Goal: Task Accomplishment & Management: Use online tool/utility

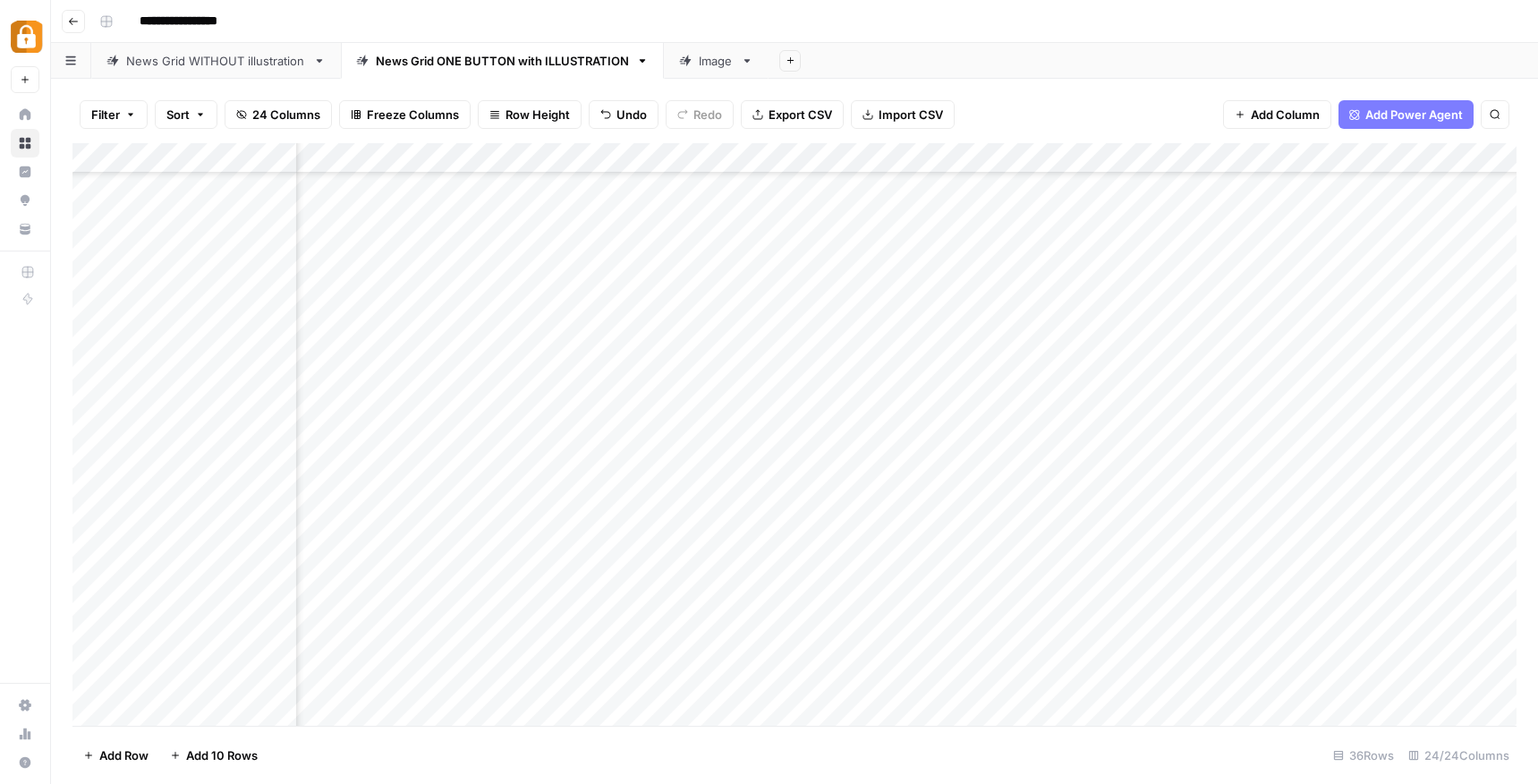
scroll to position [480, 2444]
click at [694, 406] on div "Add Column" at bounding box center [794, 434] width 1444 height 582
click at [799, 405] on div "Add Column" at bounding box center [794, 434] width 1444 height 582
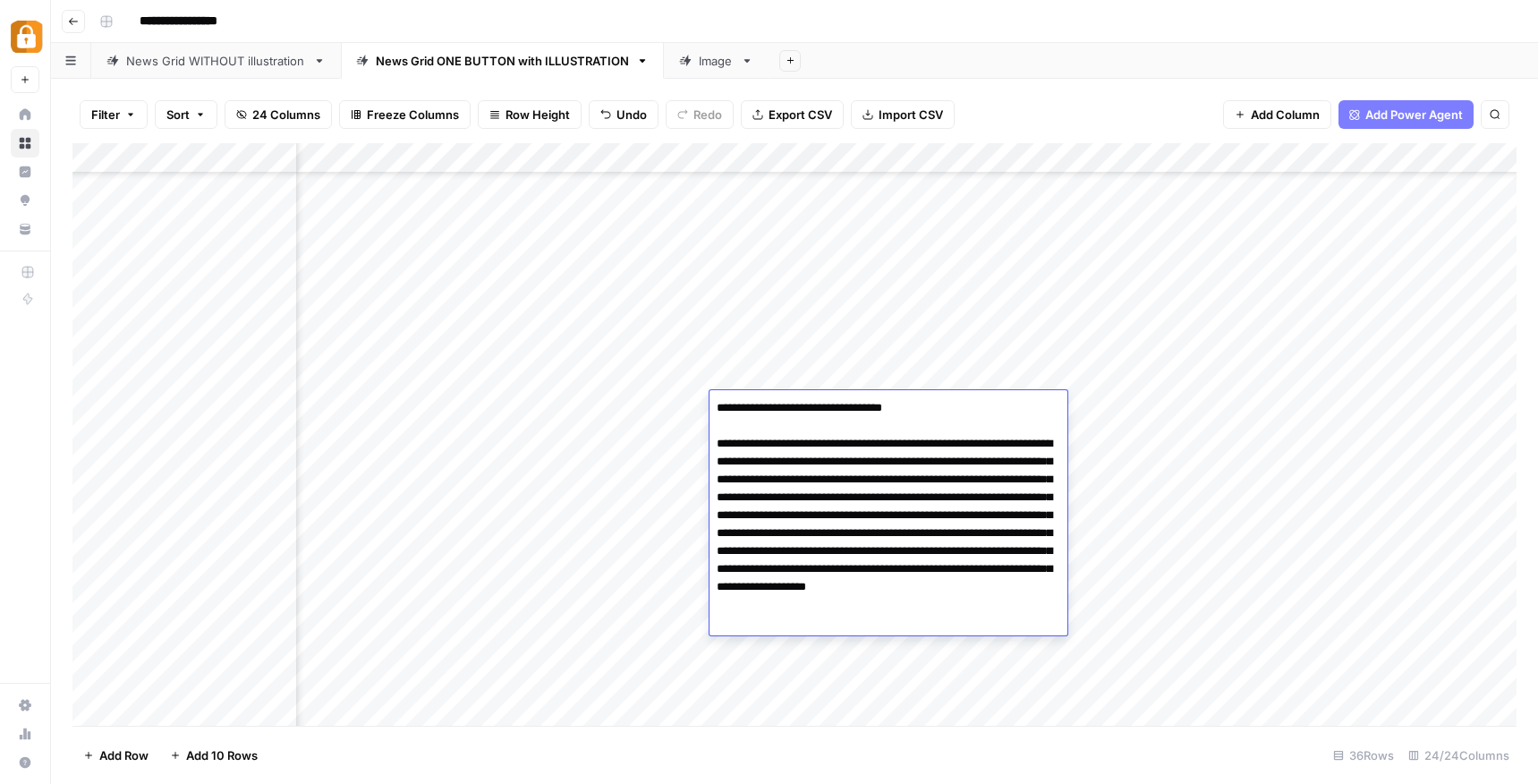
click at [799, 405] on textarea "**********" at bounding box center [888, 515] width 358 height 240
click at [1024, 110] on div "Filter Sort 24 Columns Freeze Columns Row Height Undo Redo Export CSV Import CS…" at bounding box center [794, 114] width 1444 height 57
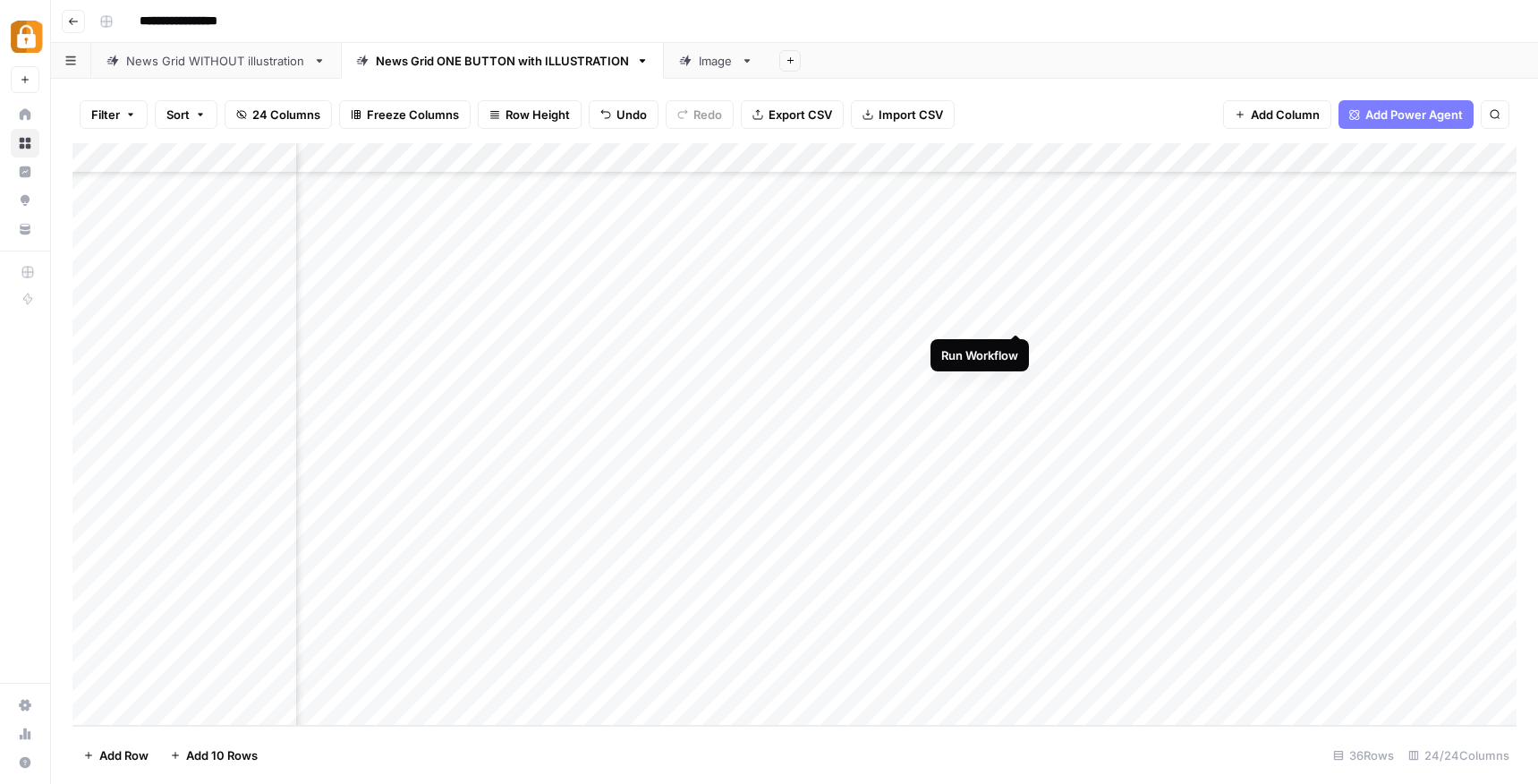
click at [1015, 314] on div "Add Column" at bounding box center [794, 434] width 1444 height 582
click at [1171, 315] on div "Add Column" at bounding box center [794, 434] width 1444 height 582
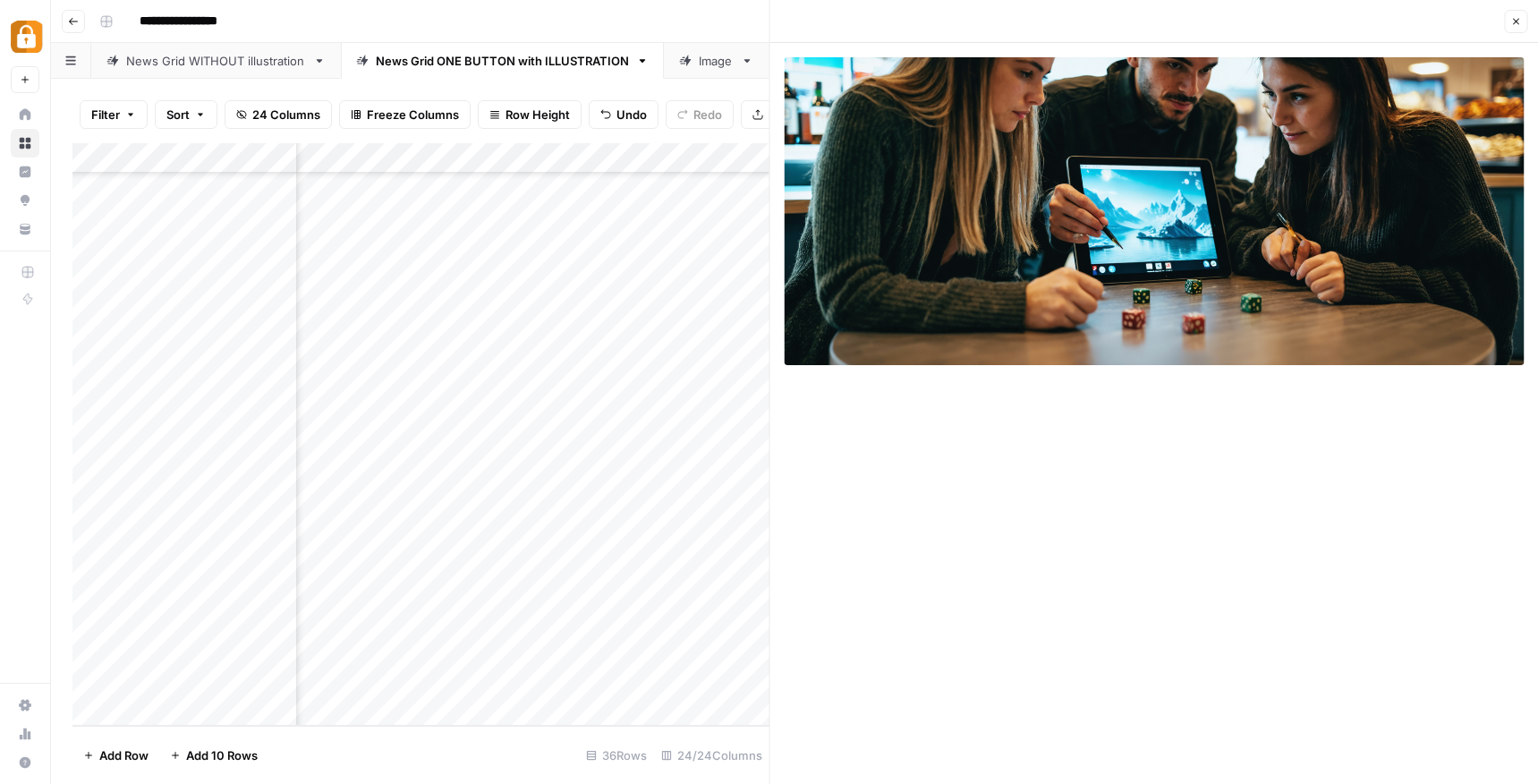
click at [1515, 24] on icon "button" at bounding box center [1515, 21] width 11 height 11
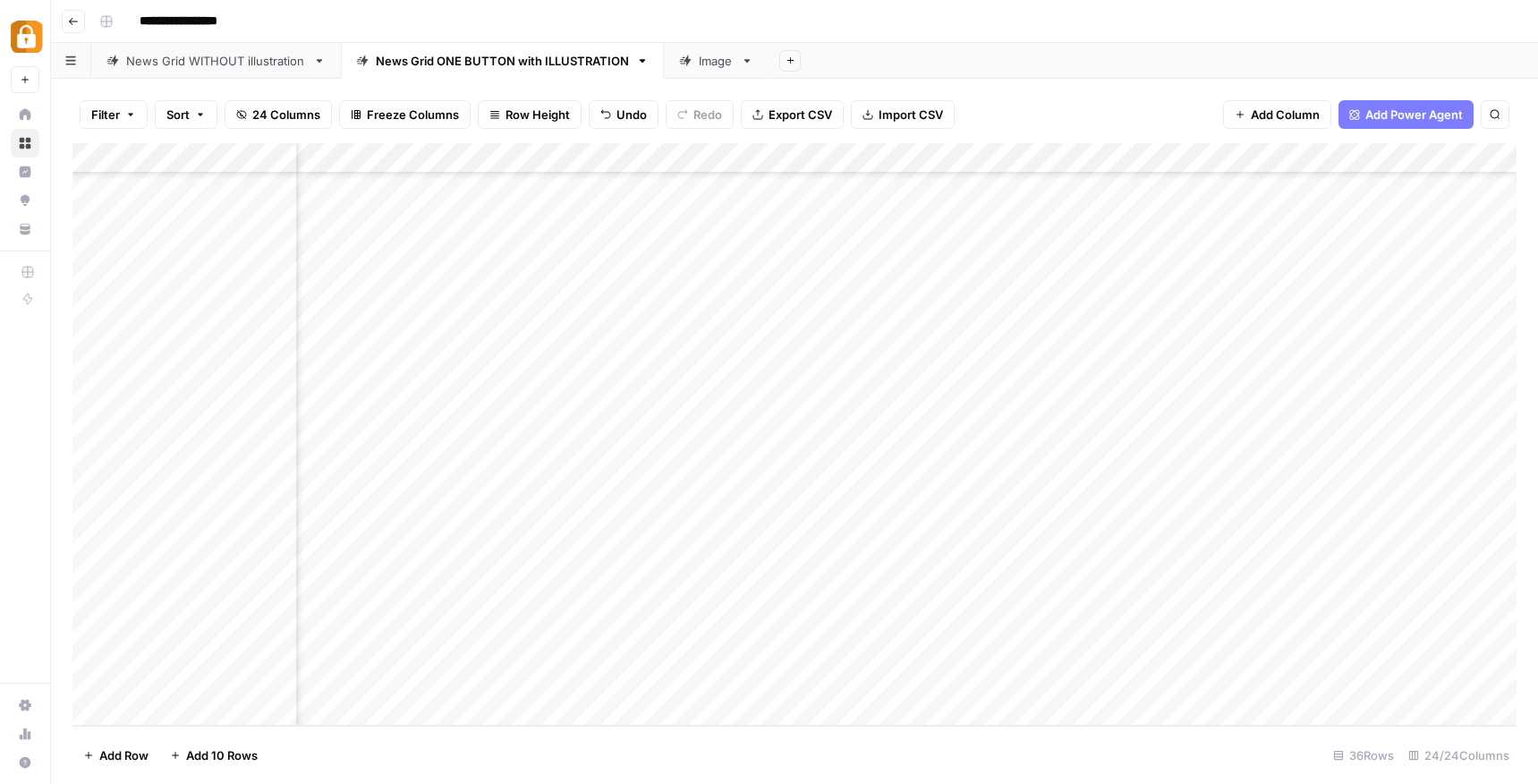
click at [796, 316] on div "Add Column" at bounding box center [794, 434] width 1444 height 582
click at [1054, 85] on div "Filter Sort 24 Columns Freeze Columns Row Height Undo Redo Export CSV Import CS…" at bounding box center [794, 431] width 1487 height 705
click at [1012, 318] on div "Add Column" at bounding box center [794, 434] width 1444 height 582
click at [1175, 315] on div "Add Column" at bounding box center [794, 434] width 1444 height 582
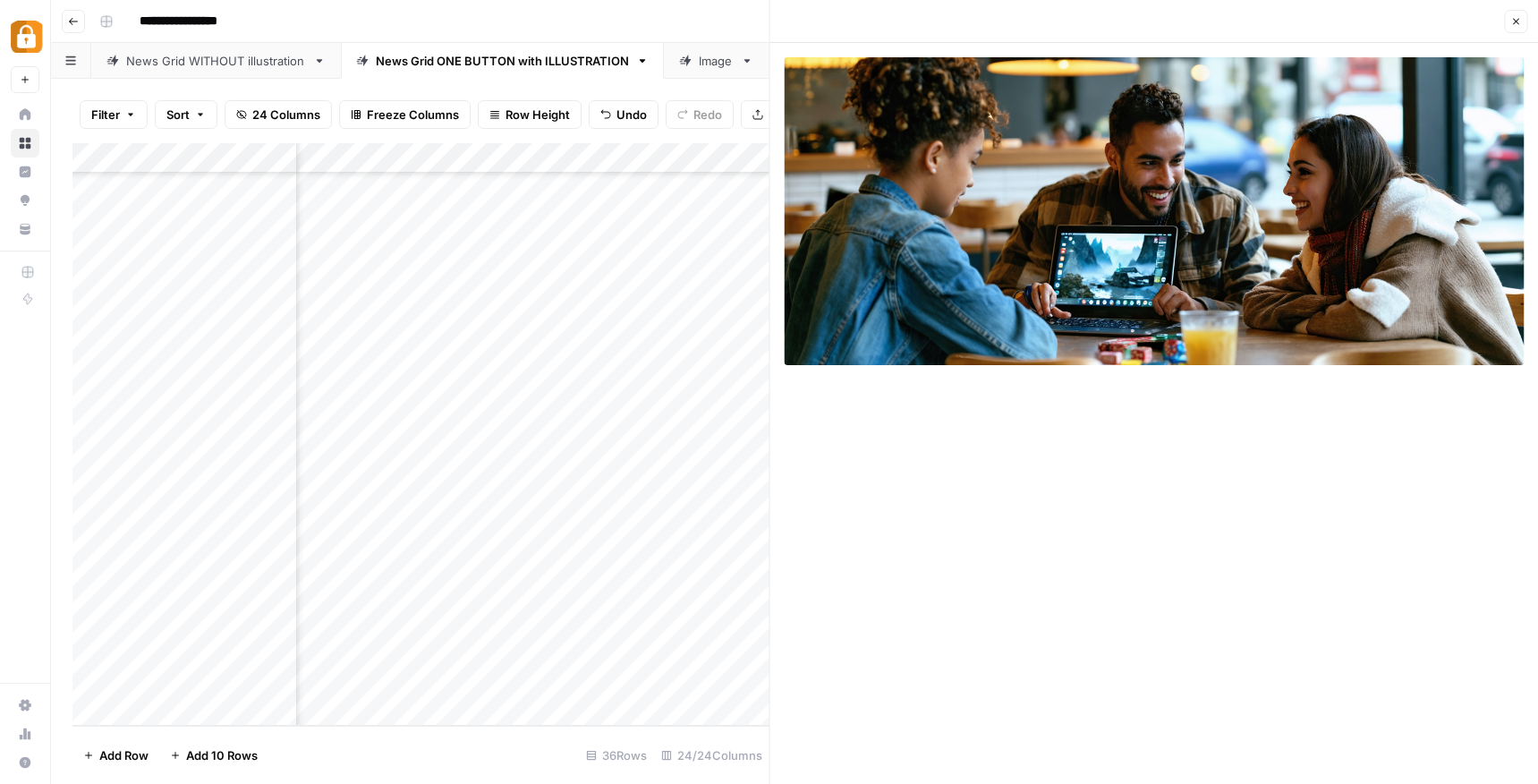
click at [1516, 24] on icon "button" at bounding box center [1515, 21] width 11 height 11
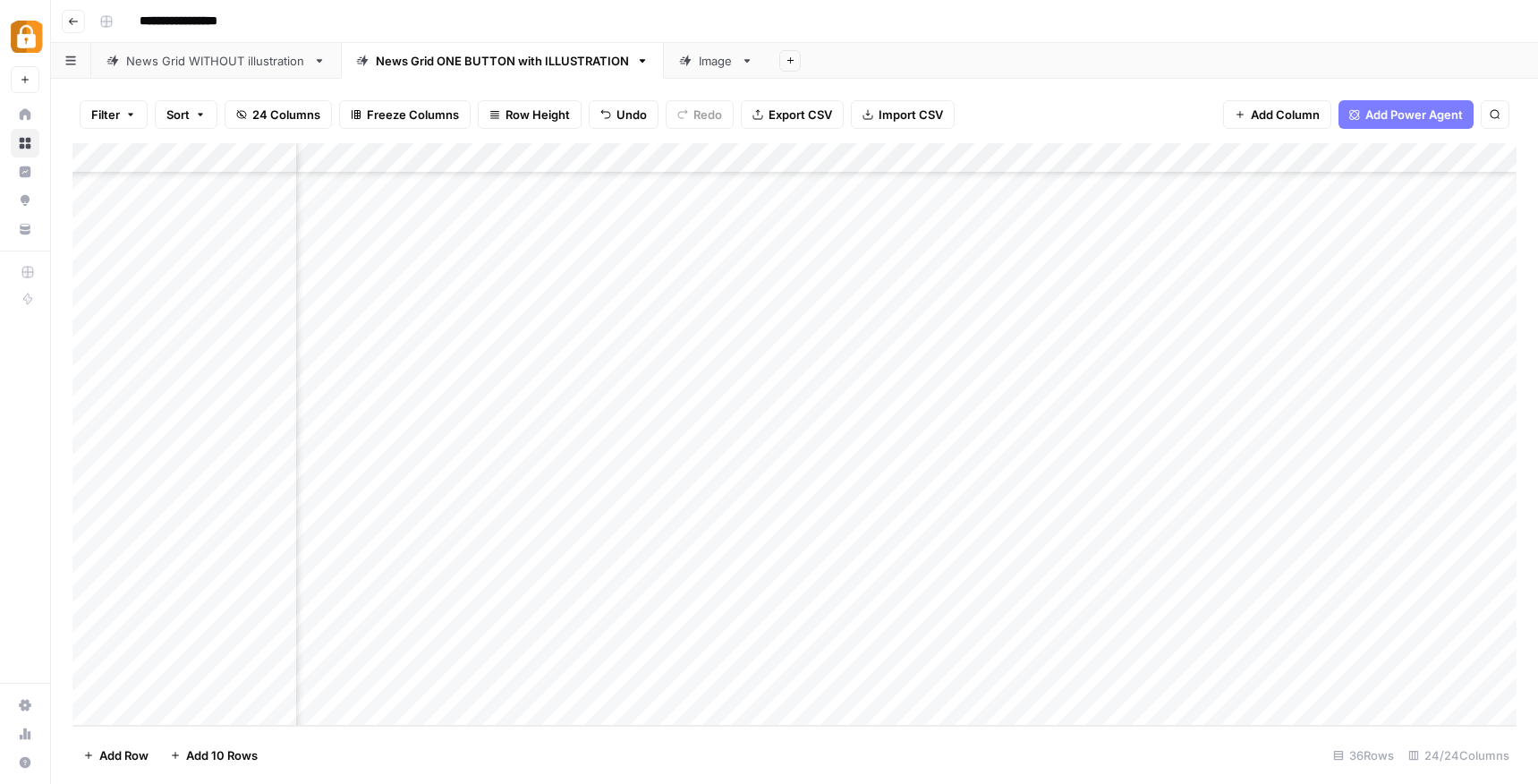
click at [810, 313] on div "Add Column" at bounding box center [794, 434] width 1444 height 582
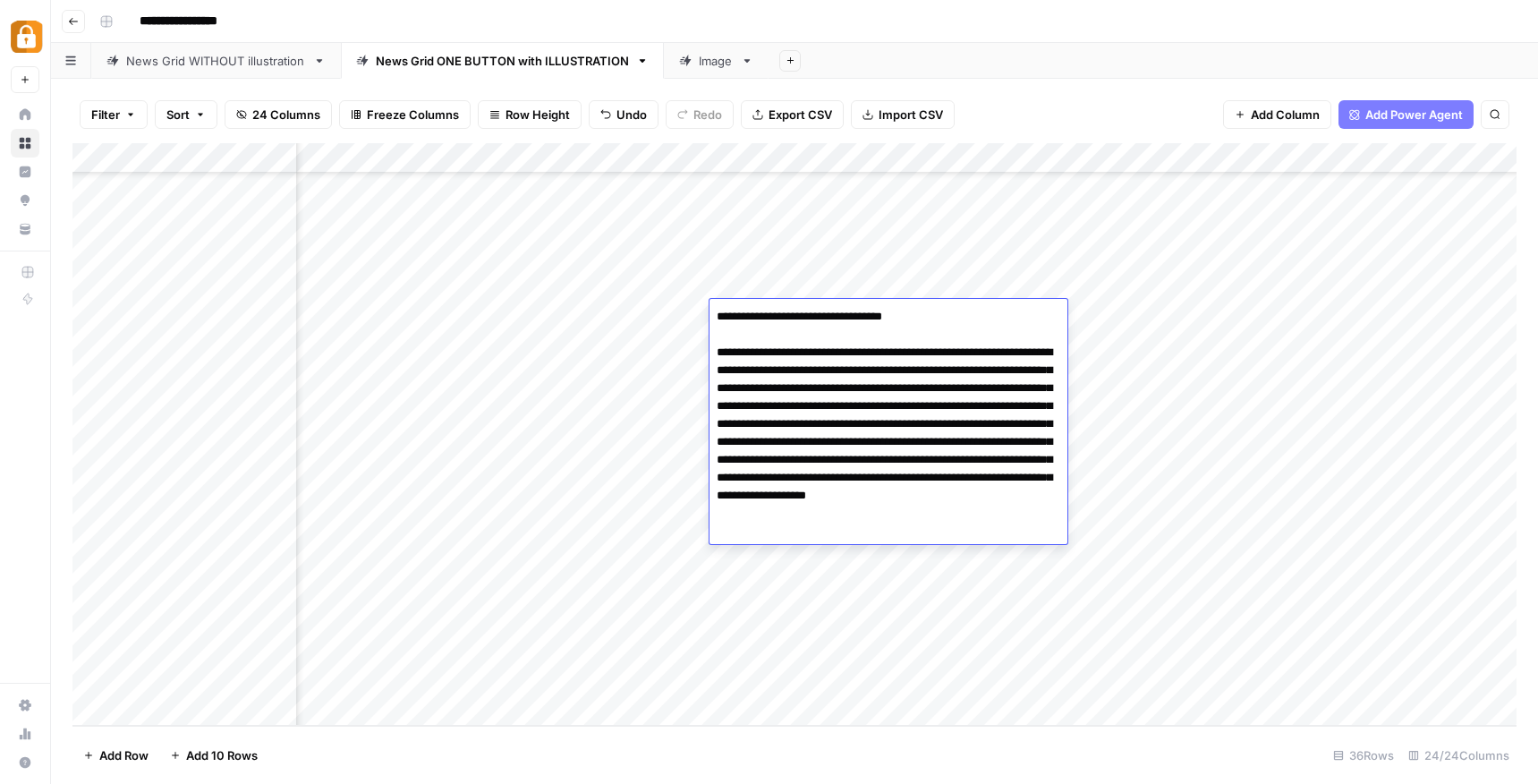
drag, startPoint x: 967, startPoint y: 354, endPoint x: 958, endPoint y: 372, distance: 20.1
click at [958, 372] on textarea "**********" at bounding box center [888, 423] width 358 height 240
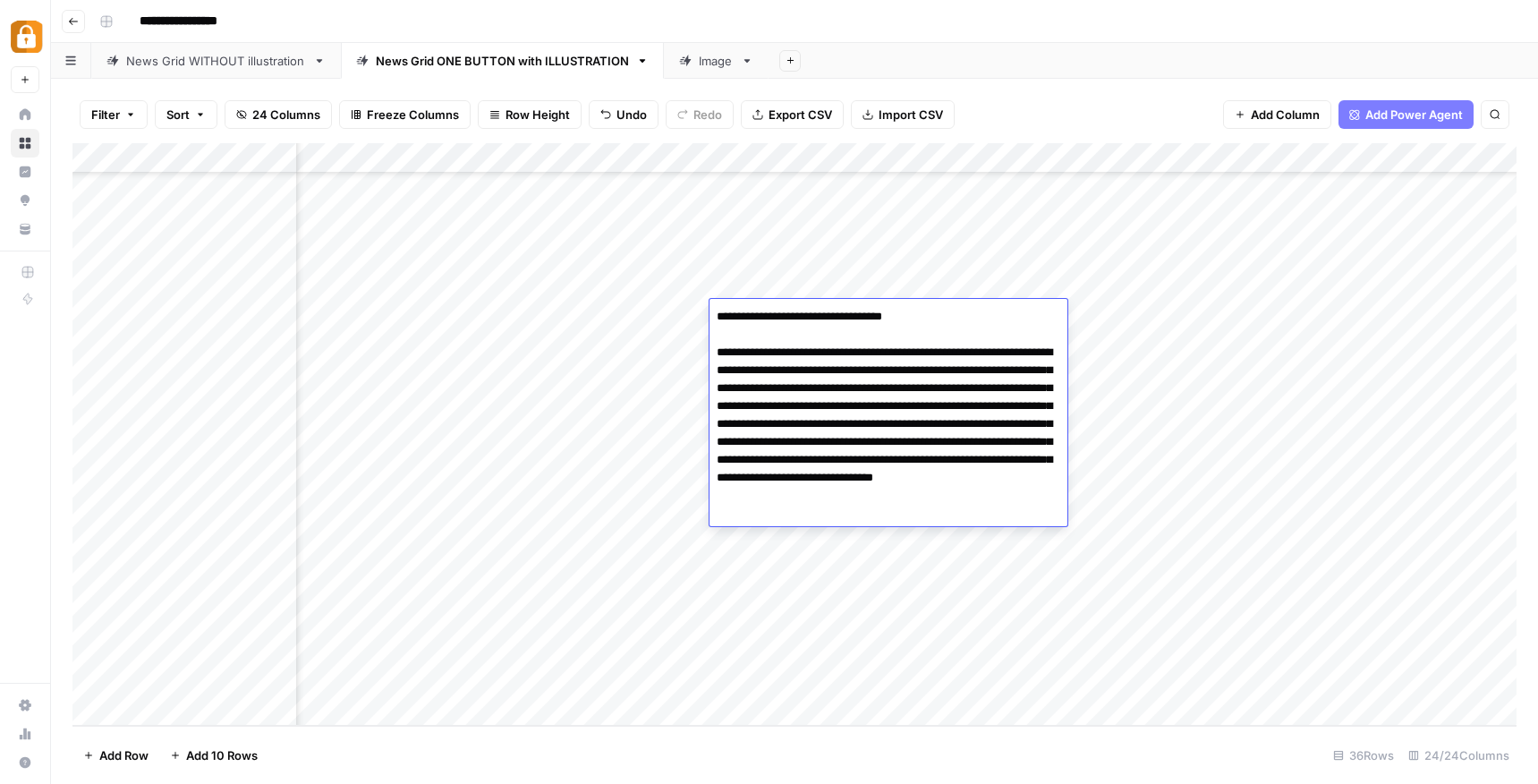
drag, startPoint x: 905, startPoint y: 478, endPoint x: 792, endPoint y: 463, distance: 114.0
click at [791, 463] on textarea "**********" at bounding box center [888, 414] width 358 height 222
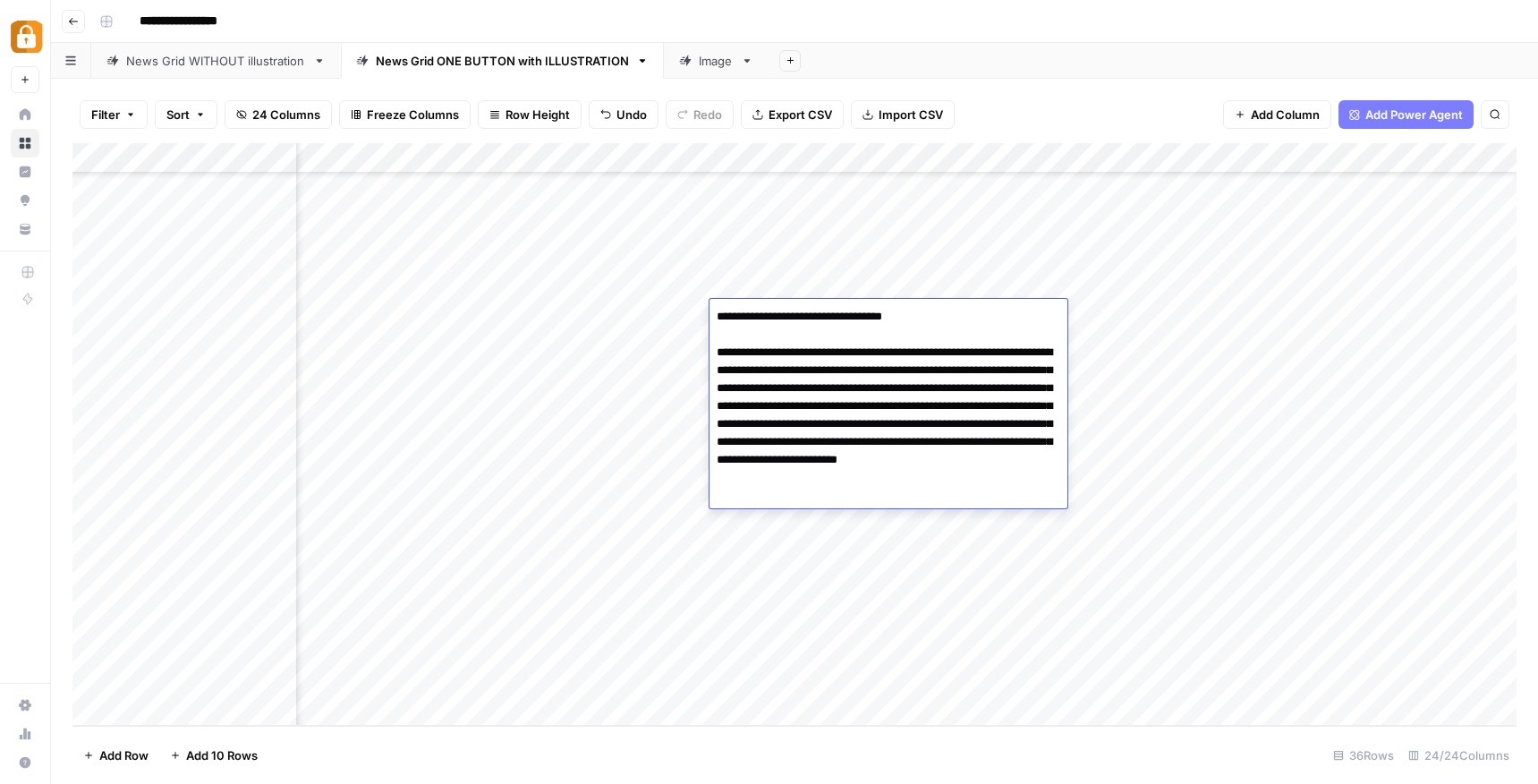
type textarea "**********"
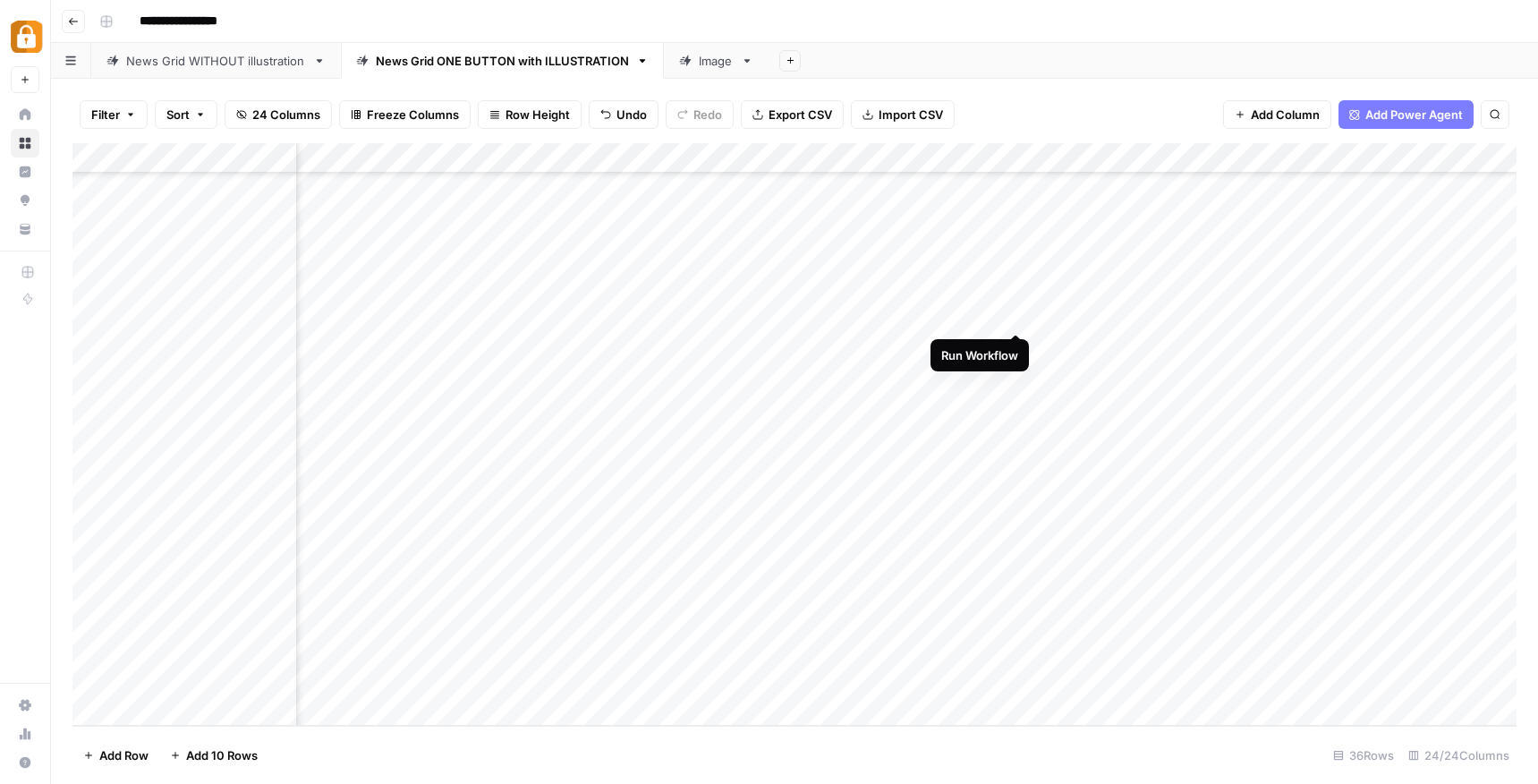
click at [1018, 314] on div "Add Column" at bounding box center [794, 434] width 1444 height 582
click at [1179, 313] on div "Add Column" at bounding box center [794, 434] width 1444 height 582
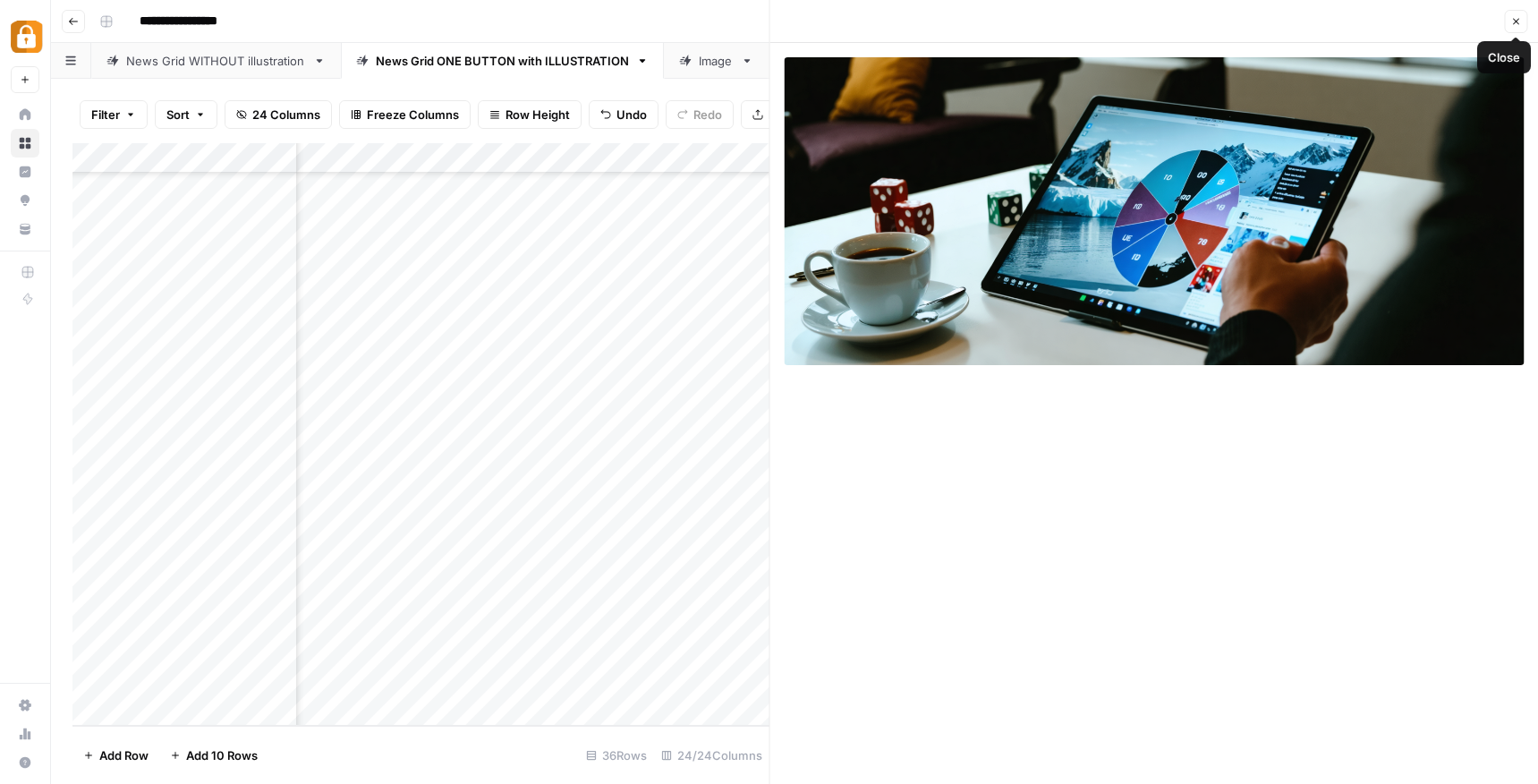
click at [1511, 19] on icon "button" at bounding box center [1515, 21] width 11 height 11
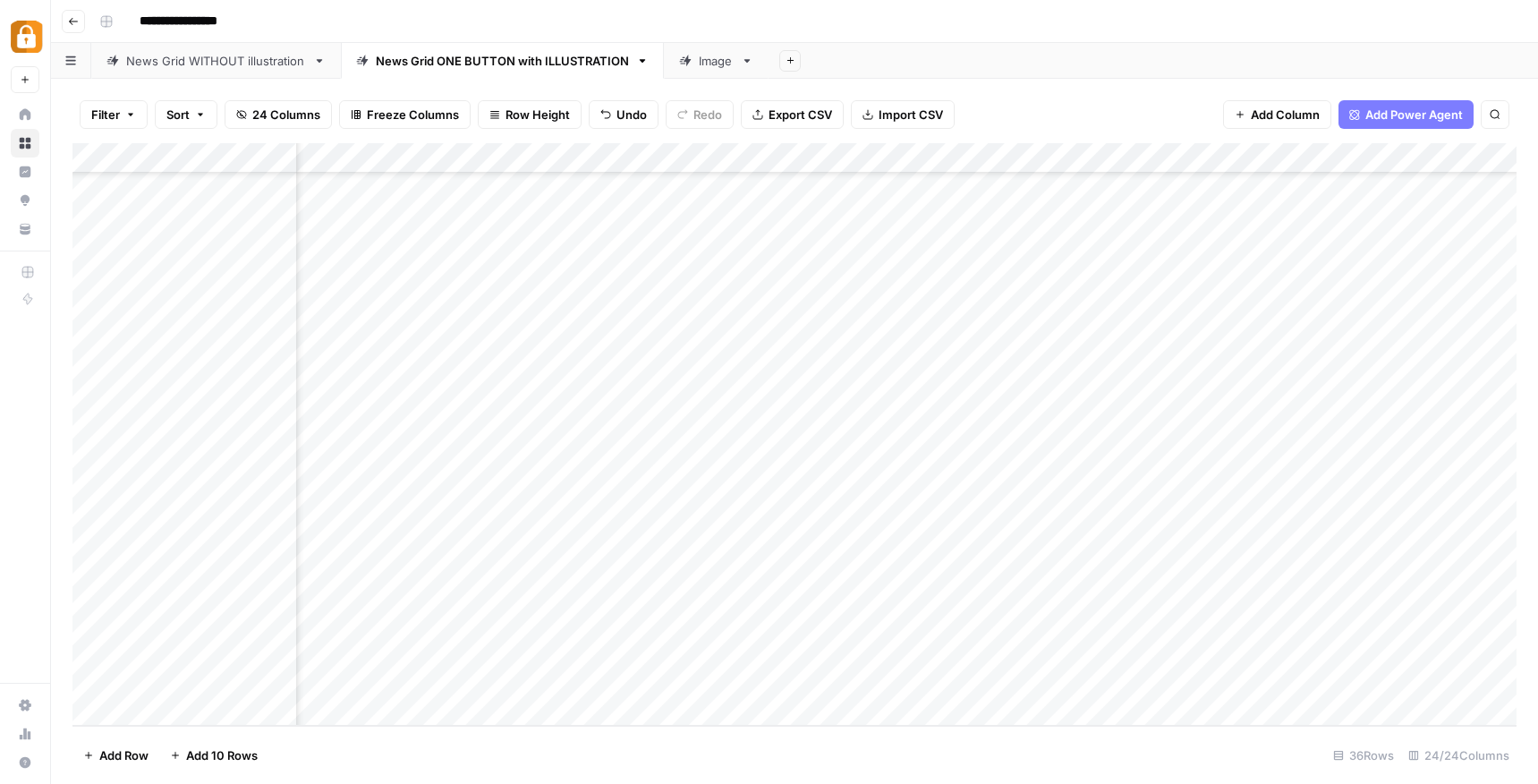
click at [1268, 314] on div "Add Column" at bounding box center [794, 434] width 1444 height 582
click at [1172, 312] on div "Add Column" at bounding box center [794, 434] width 1444 height 582
click at [625, 310] on div "Add Column" at bounding box center [794, 434] width 1444 height 582
